Goal: Check status: Check status

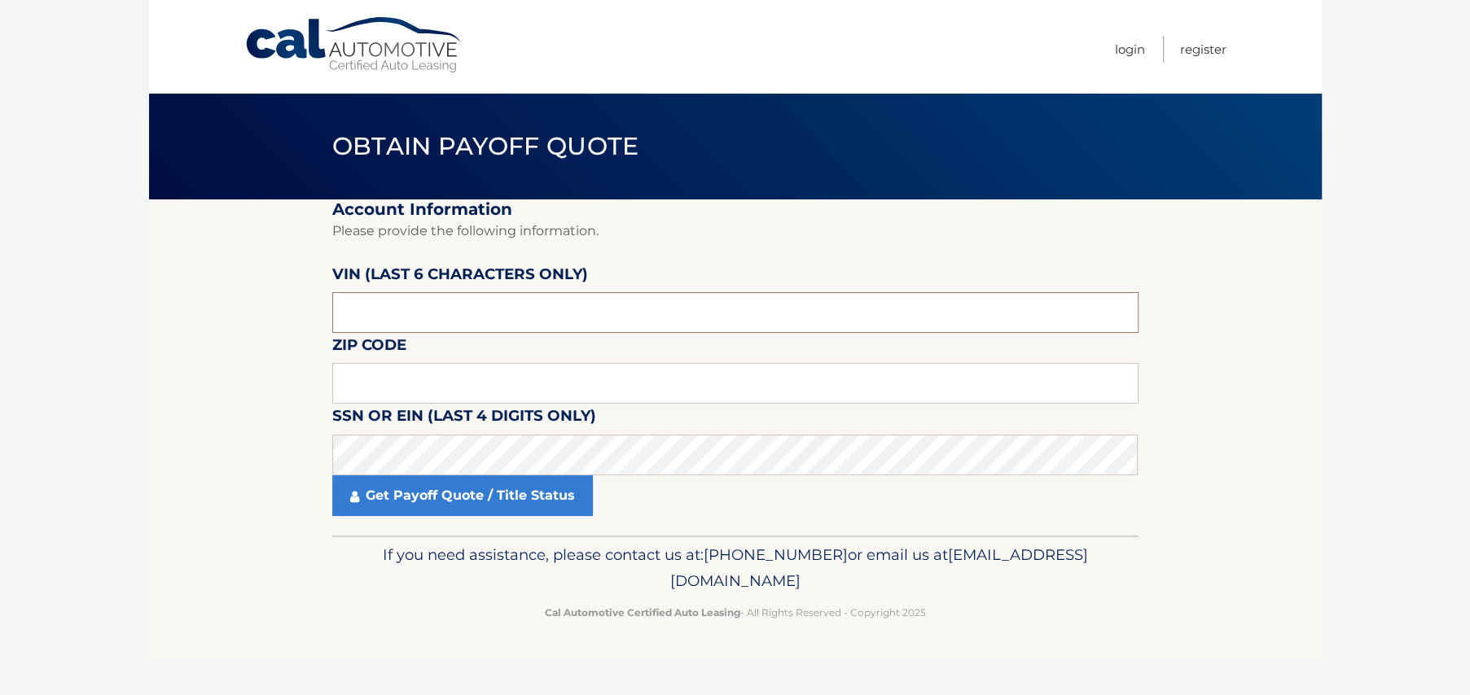
click at [373, 320] on input "text" at bounding box center [735, 312] width 806 height 41
paste input "NH6449"
type input "NH6449"
click at [378, 382] on input "text" at bounding box center [735, 383] width 806 height 41
type input "11758"
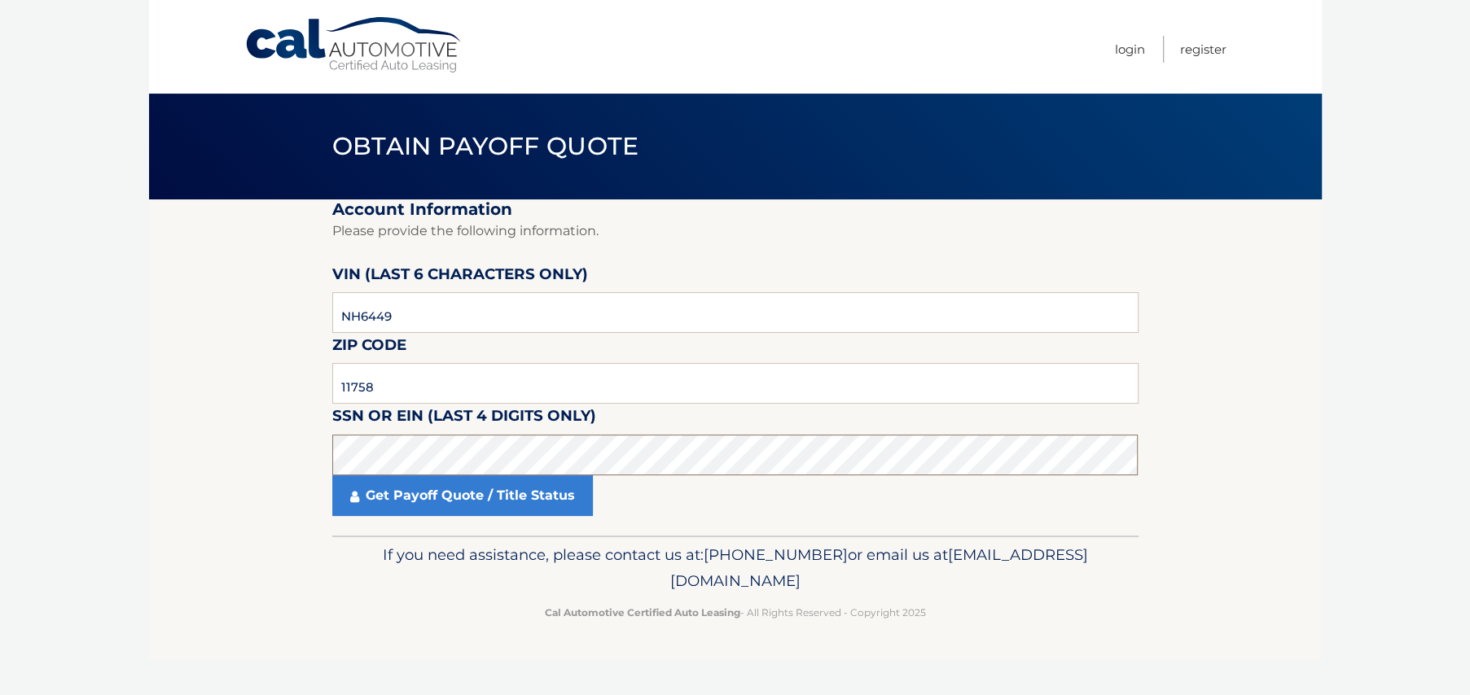
click button "For Originating Dealer" at bounding box center [0, 0] width 0 height 0
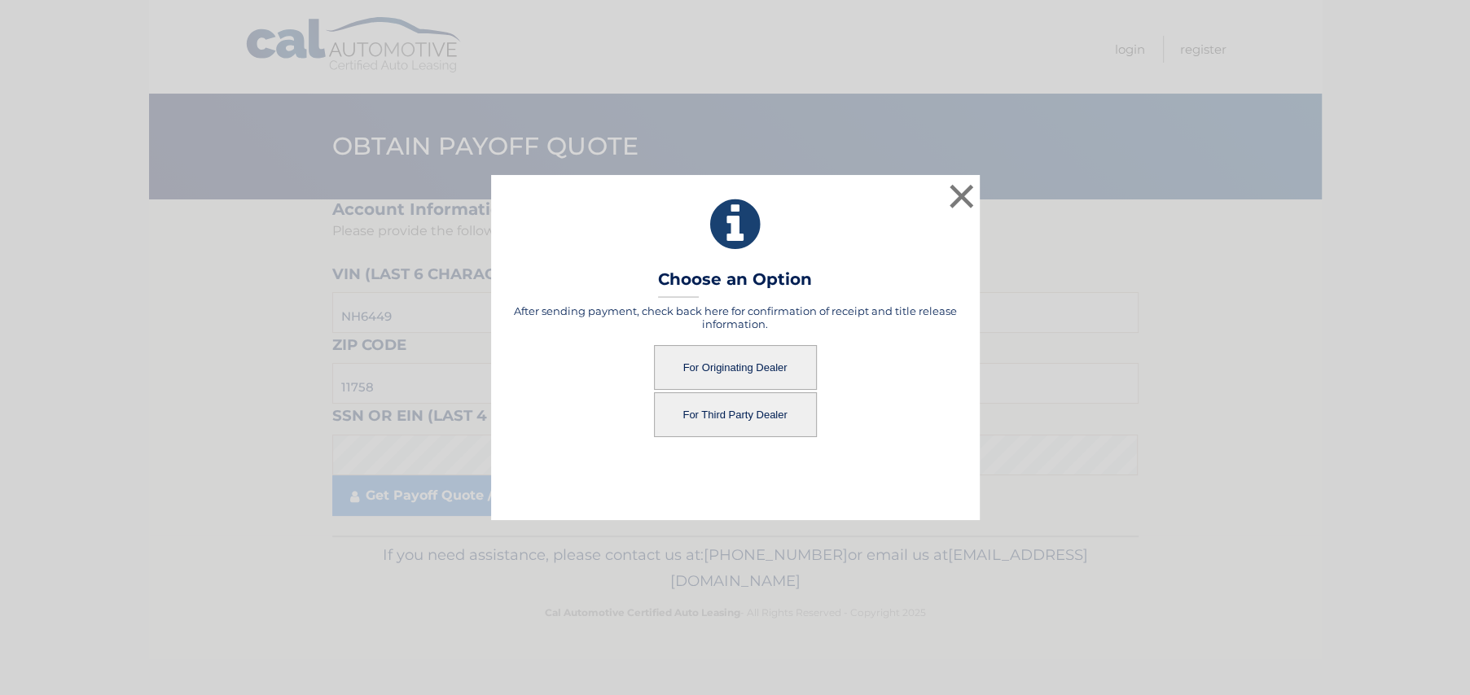
click at [712, 360] on button "For Originating Dealer" at bounding box center [735, 367] width 163 height 45
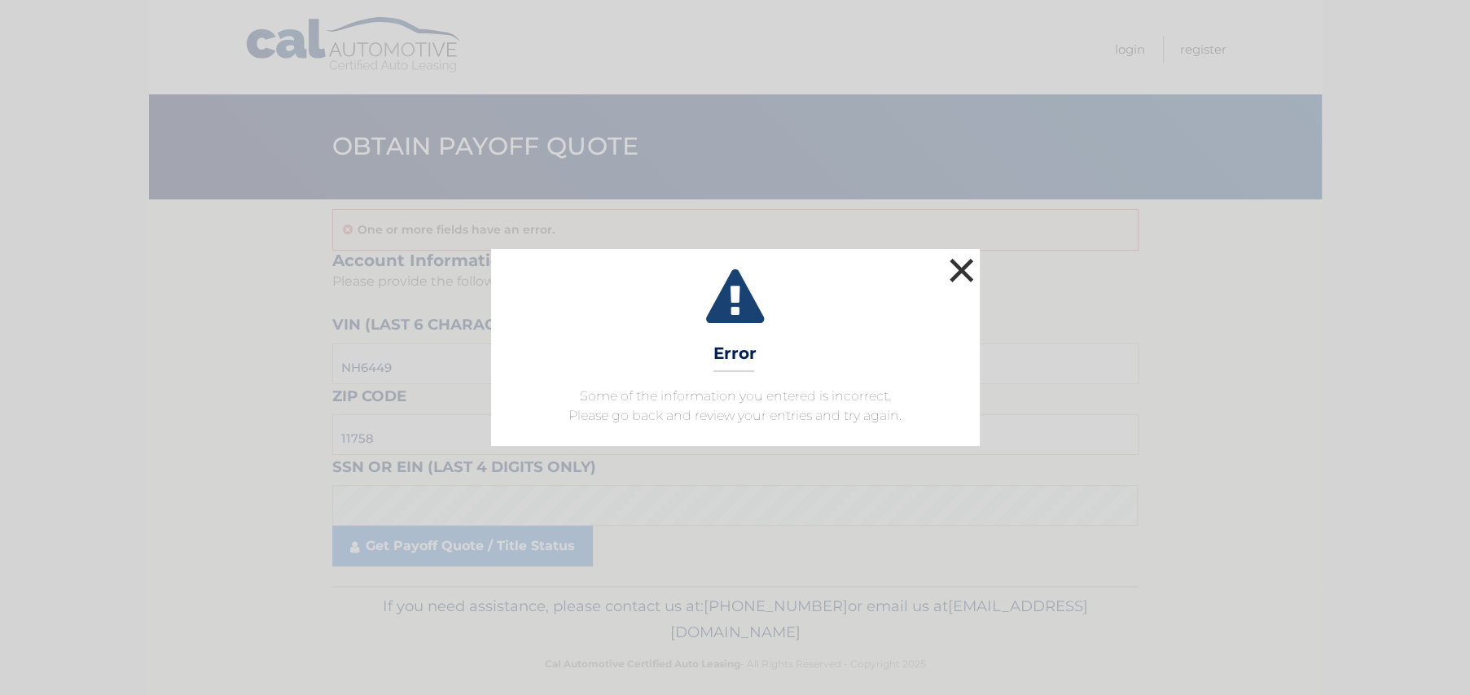
click at [962, 270] on button "×" at bounding box center [961, 270] width 33 height 33
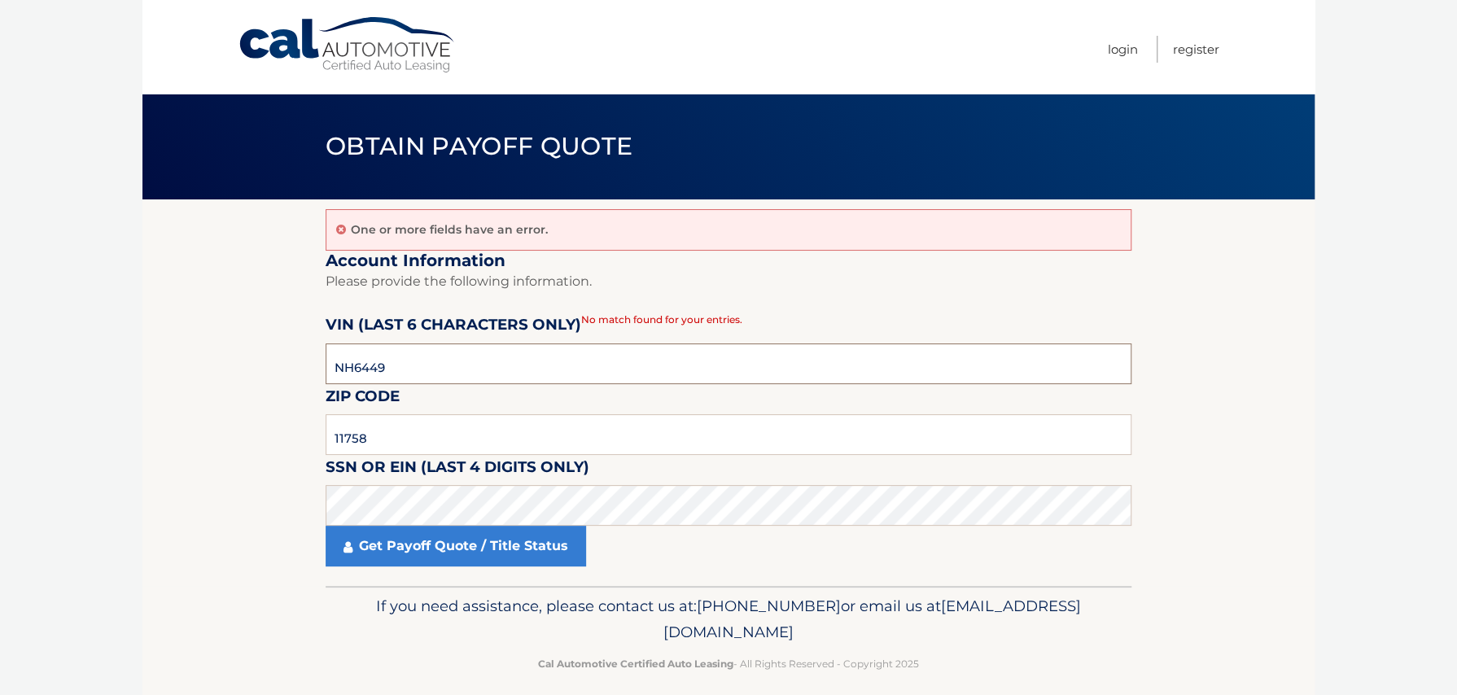
click at [350, 364] on input "NH6449" at bounding box center [729, 364] width 806 height 41
click at [418, 362] on input "NH6449" at bounding box center [729, 364] width 806 height 41
paste input "644902"
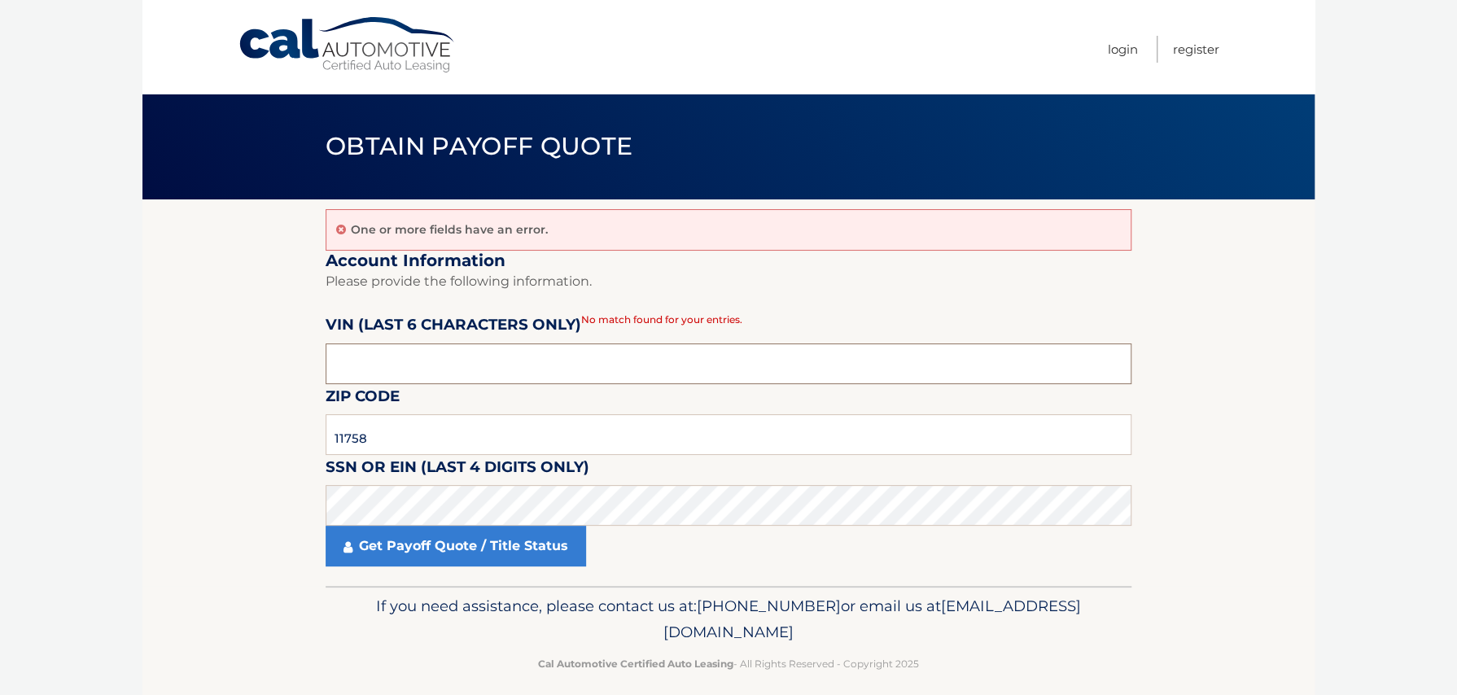
type input "644902"
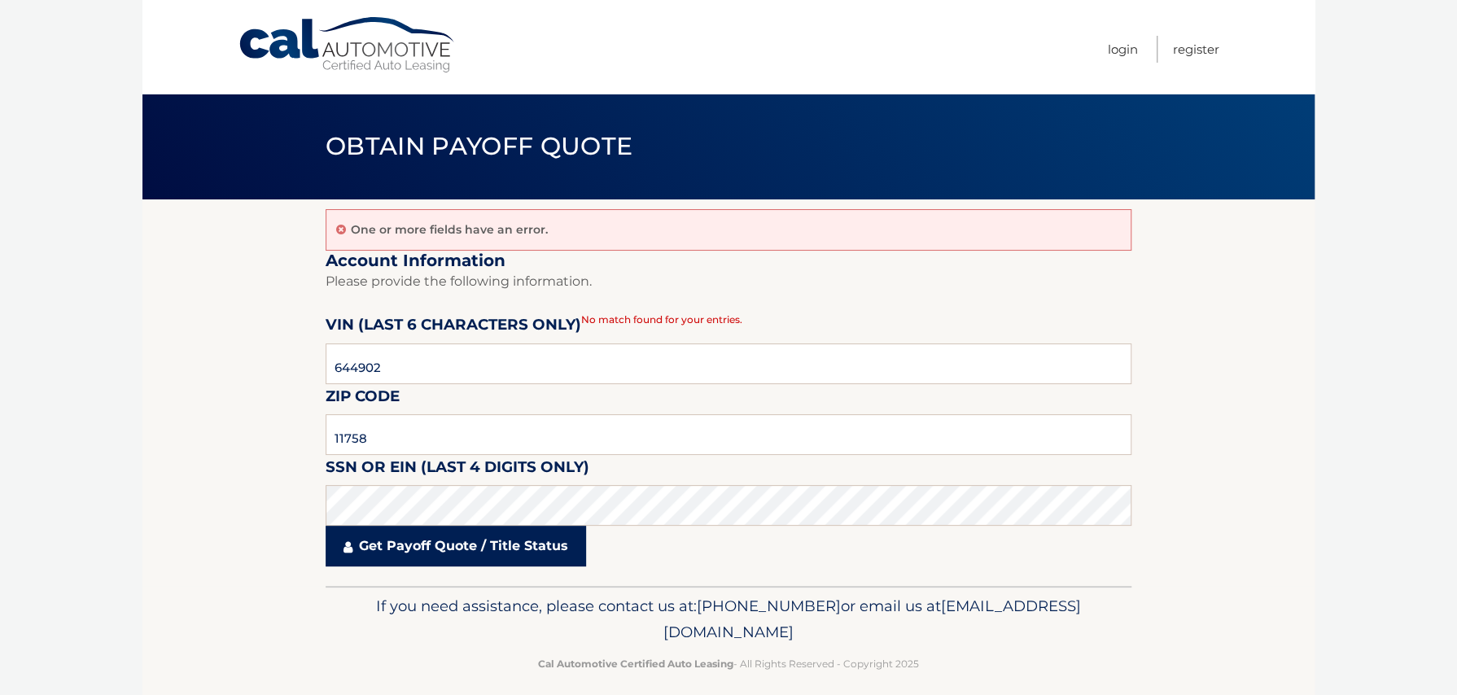
click at [470, 549] on link "Get Payoff Quote / Title Status" at bounding box center [456, 546] width 261 height 41
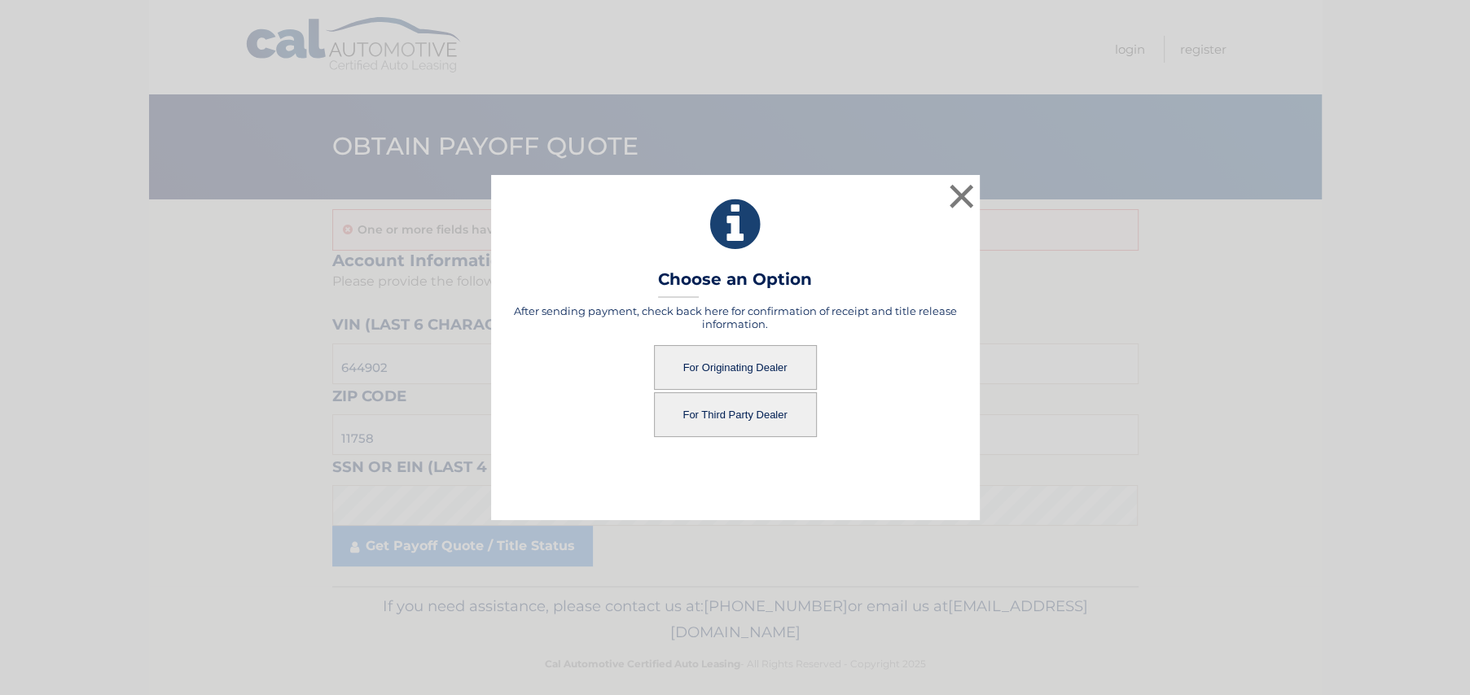
click at [734, 370] on button "For Originating Dealer" at bounding box center [735, 367] width 163 height 45
click at [746, 368] on button "For Originating Dealer" at bounding box center [735, 367] width 163 height 45
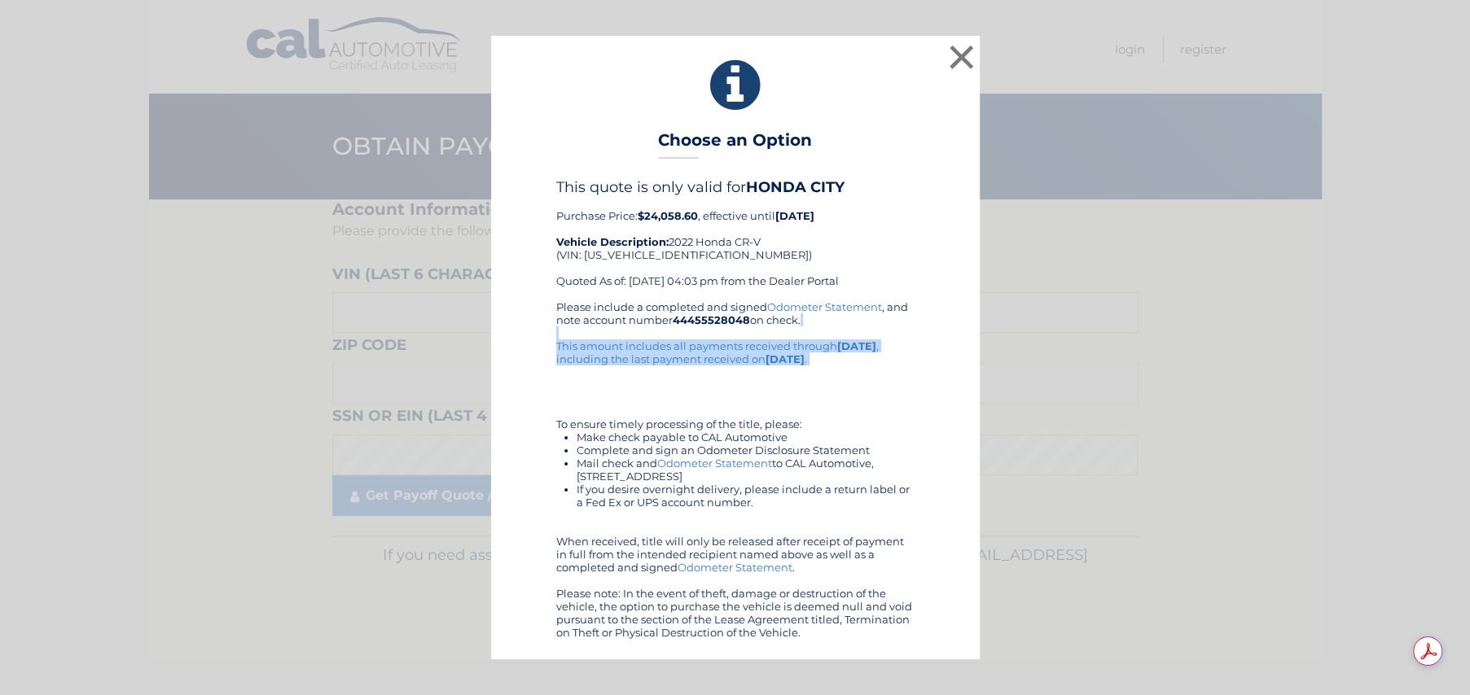
drag, startPoint x: 553, startPoint y: 334, endPoint x: 801, endPoint y: 375, distance: 251.8
click at [801, 375] on div "This quote is only valid for HONDA CITY Purchase Price: $24,058.60 , effective …" at bounding box center [735, 408] width 448 height 461
click at [856, 358] on div "Please include a completed and signed Odometer Statement , and note account num…" at bounding box center [735, 469] width 358 height 339
drag, startPoint x: 844, startPoint y: 360, endPoint x: 767, endPoint y: 359, distance: 76.5
click at [767, 359] on div "Please include a completed and signed Odometer Statement , and note account num…" at bounding box center [735, 469] width 358 height 339
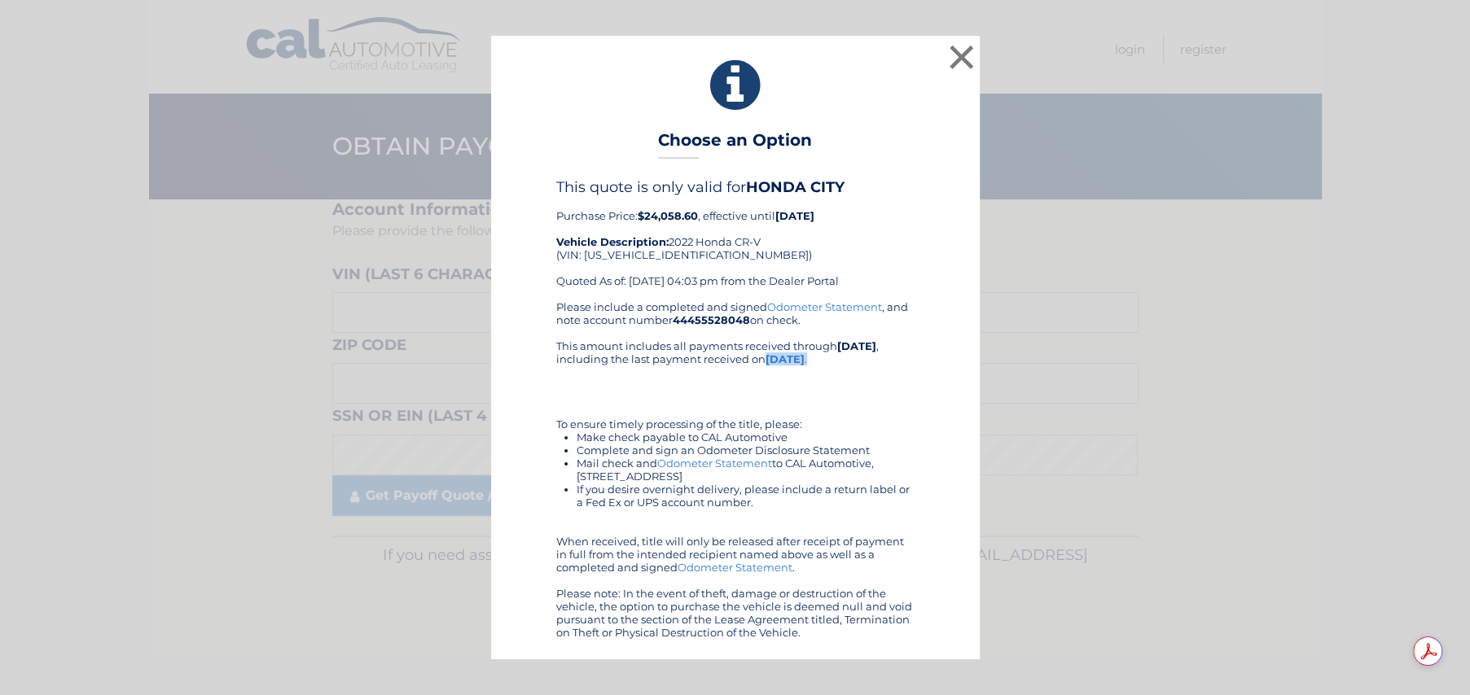
click at [771, 359] on b "[DATE]" at bounding box center [784, 359] width 39 height 13
